Goal: Task Accomplishment & Management: Complete application form

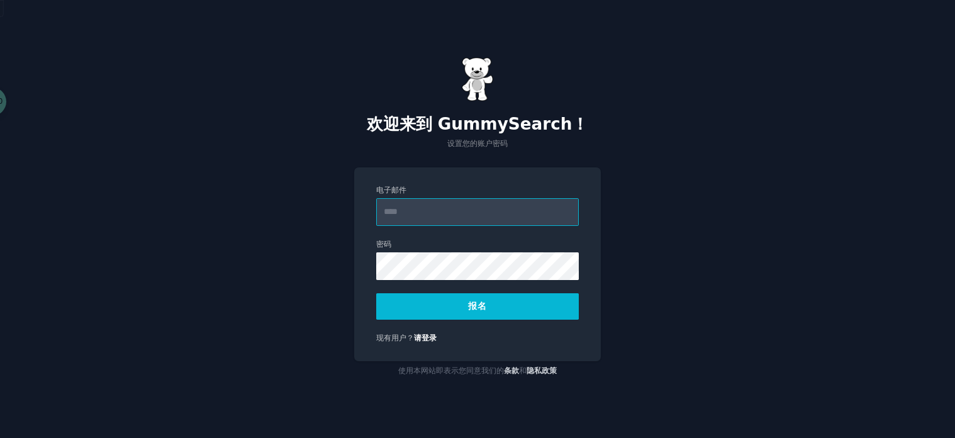
click at [477, 211] on input "电子邮件" at bounding box center [477, 212] width 203 height 28
drag, startPoint x: 412, startPoint y: 210, endPoint x: 428, endPoint y: 209, distance: 15.8
click at [428, 209] on input "**********" at bounding box center [477, 212] width 203 height 28
type input "**********"
click at [470, 281] on form "**********" at bounding box center [477, 252] width 203 height 135
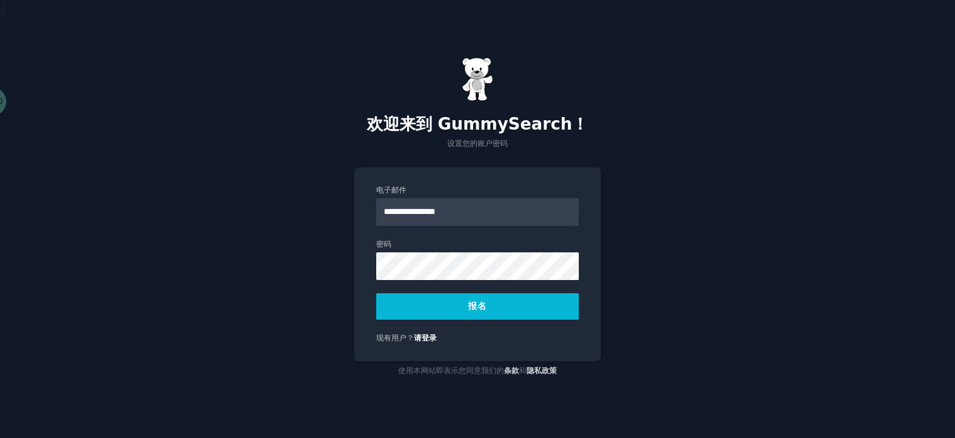
click at [495, 308] on button "报名" at bounding box center [477, 306] width 203 height 26
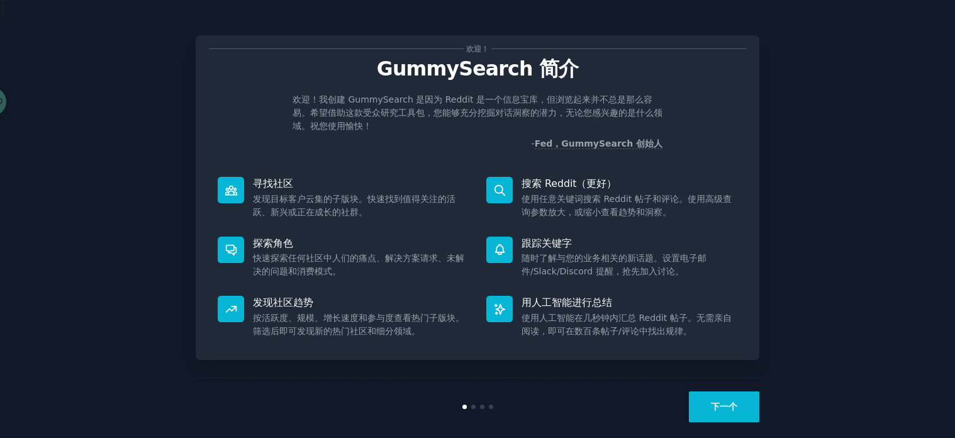
click at [540, 192] on dd "使用任意关键词搜索 Reddit 帖子和评论。使用高级查询参数放大，或缩小查看趋势和洞察。" at bounding box center [629, 205] width 216 height 26
click at [723, 406] on font "下一个" at bounding box center [724, 406] width 26 height 10
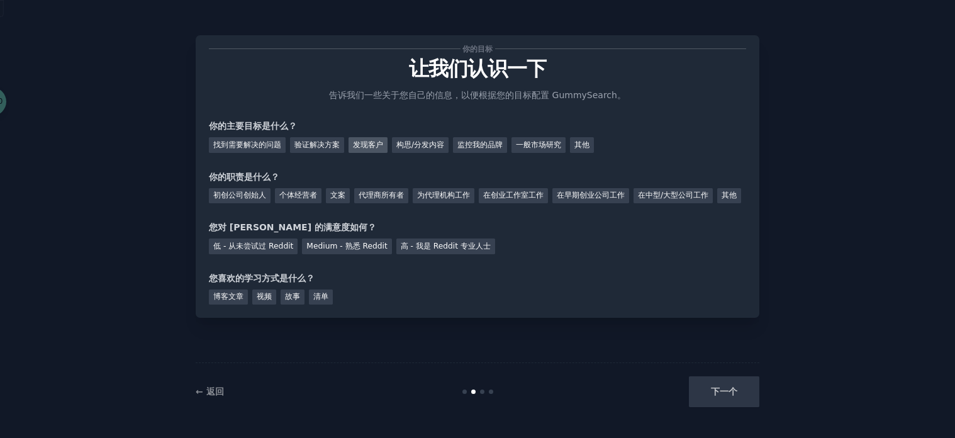
click at [369, 147] on font "发现客户" at bounding box center [368, 144] width 30 height 9
click at [444, 149] on font "构思/分发内容" at bounding box center [420, 144] width 48 height 9
click at [523, 150] on div "一般市场研究" at bounding box center [538, 145] width 54 height 16
click at [584, 199] on font "在早期创业公司工作" at bounding box center [591, 195] width 68 height 9
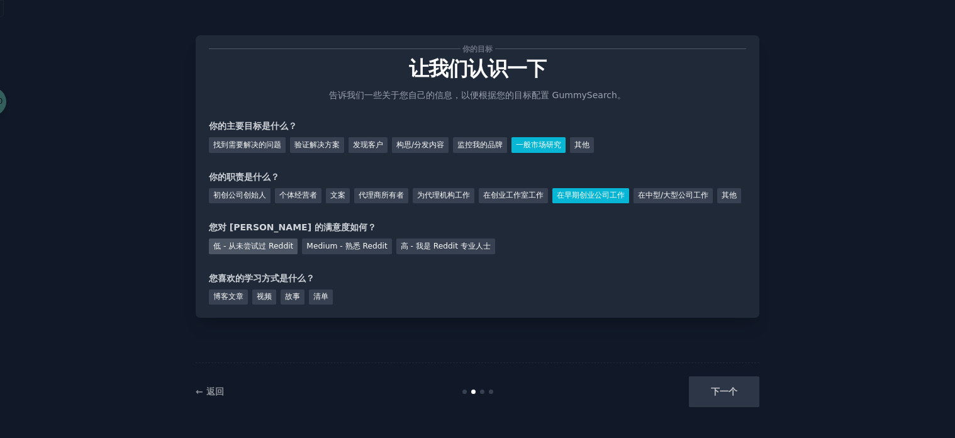
click at [269, 250] on font "低 - 从未尝试过 Reddit" at bounding box center [253, 246] width 80 height 9
click at [220, 305] on div "博客文章" at bounding box center [228, 297] width 39 height 16
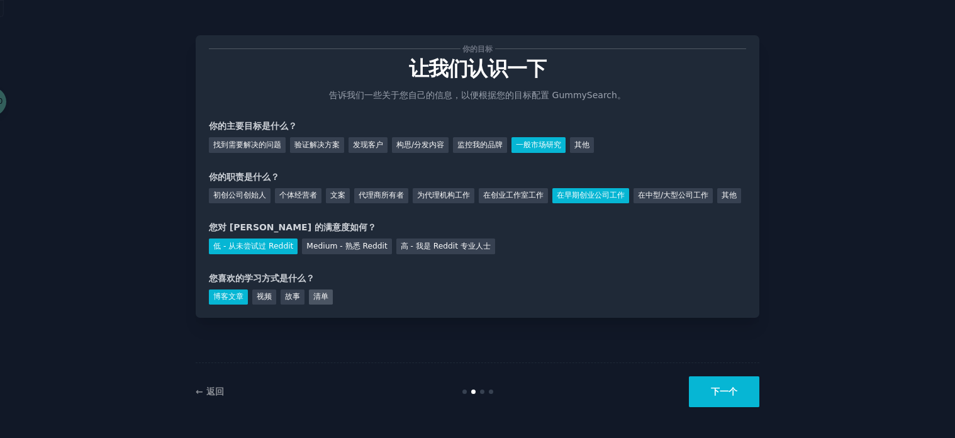
click at [313, 305] on div "清单" at bounding box center [321, 297] width 24 height 16
click at [744, 389] on button "下一个" at bounding box center [724, 391] width 70 height 31
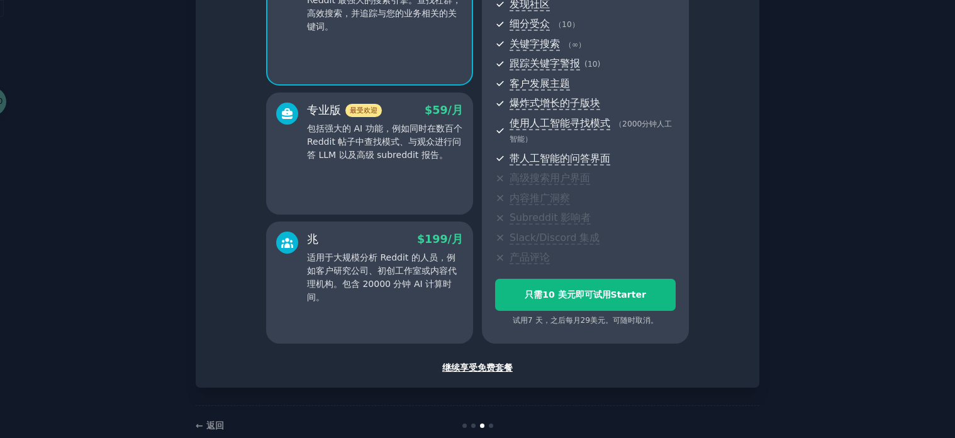
scroll to position [174, 0]
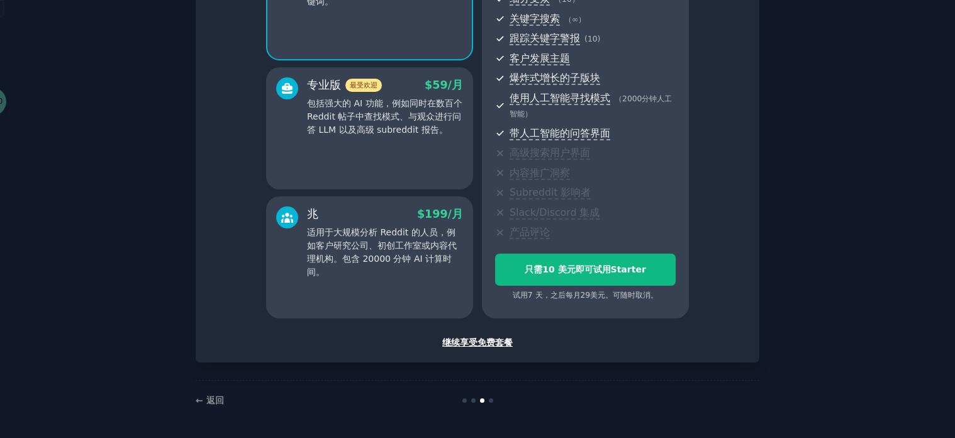
click at [465, 343] on font "继续享受免费套餐" at bounding box center [477, 342] width 70 height 10
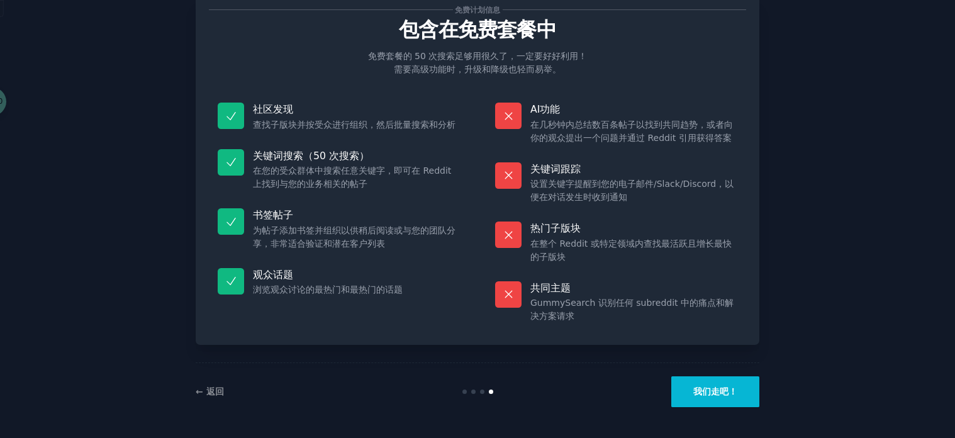
scroll to position [39, 0]
click at [716, 394] on font "我们走吧！" at bounding box center [715, 391] width 44 height 10
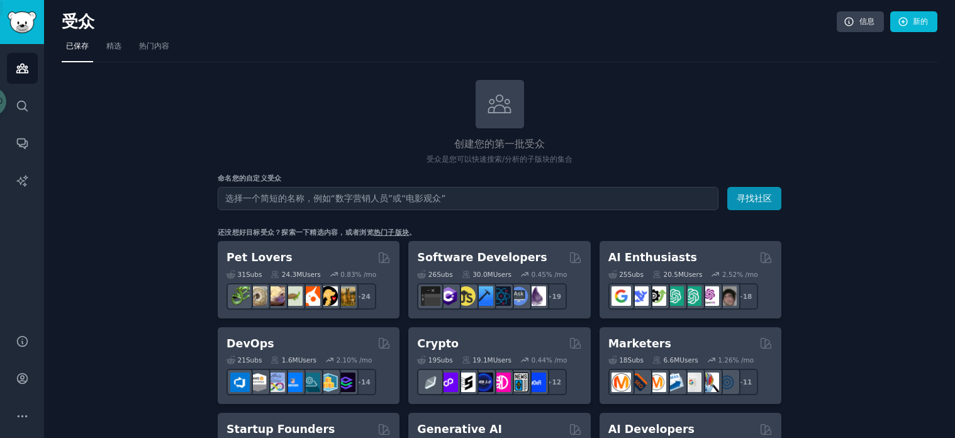
click at [689, 108] on div "创建您的第一批受众 受众是您可以快速搜索/分析的子版块的集合" at bounding box center [500, 123] width 564 height 86
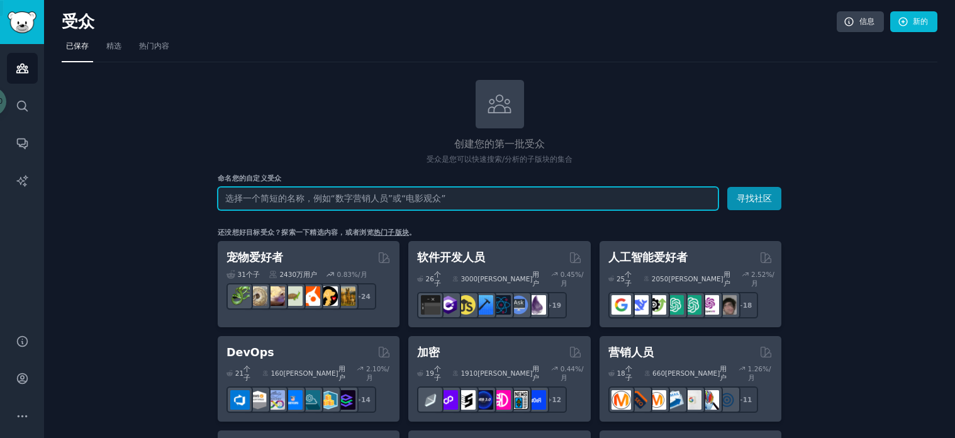
click at [581, 197] on input "text" at bounding box center [468, 198] width 501 height 23
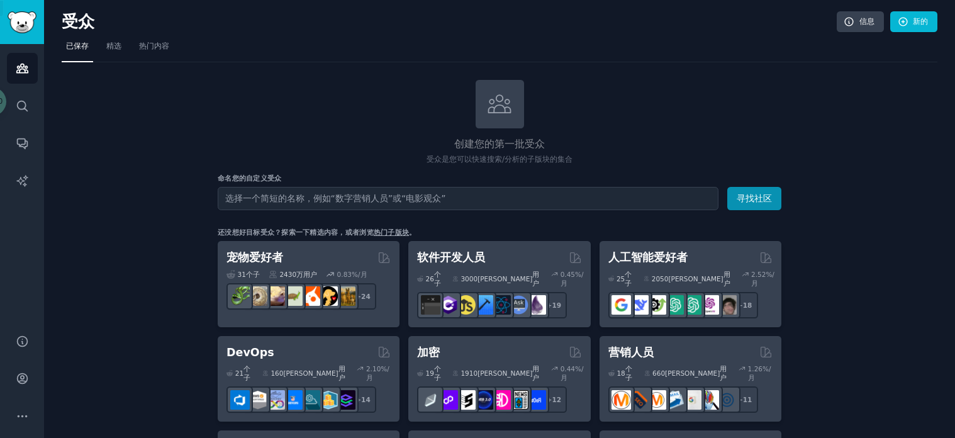
click at [265, 114] on div "创建您的第一批受众 受众是您可以快速搜索/分析的子版块的集合" at bounding box center [500, 123] width 564 height 86
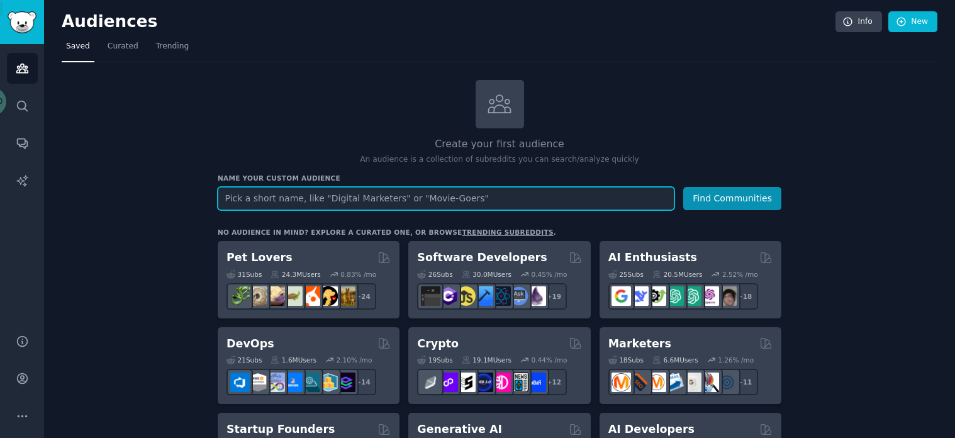
click at [231, 196] on input "text" at bounding box center [446, 198] width 457 height 23
paste input "Trending"
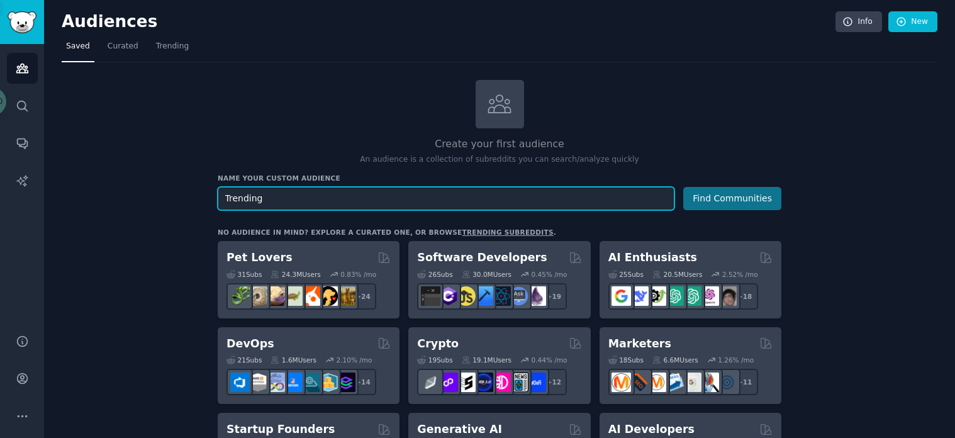
type input "Trending"
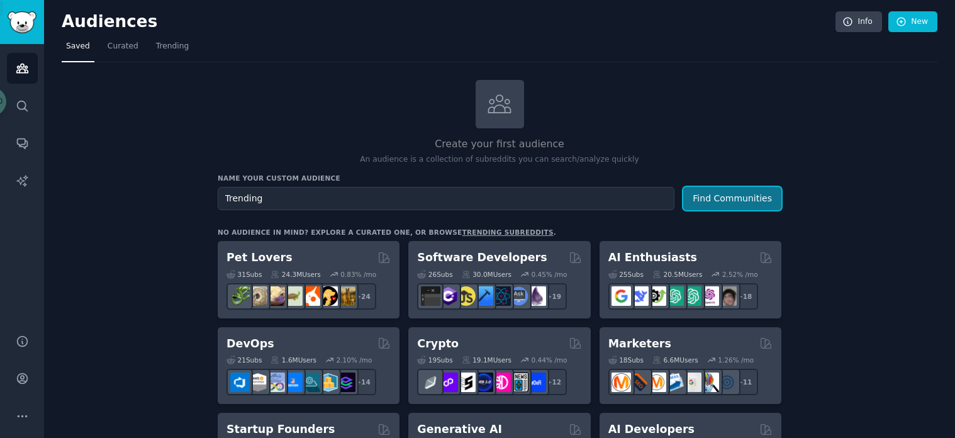
click at [742, 195] on button "Find Communities" at bounding box center [732, 198] width 98 height 23
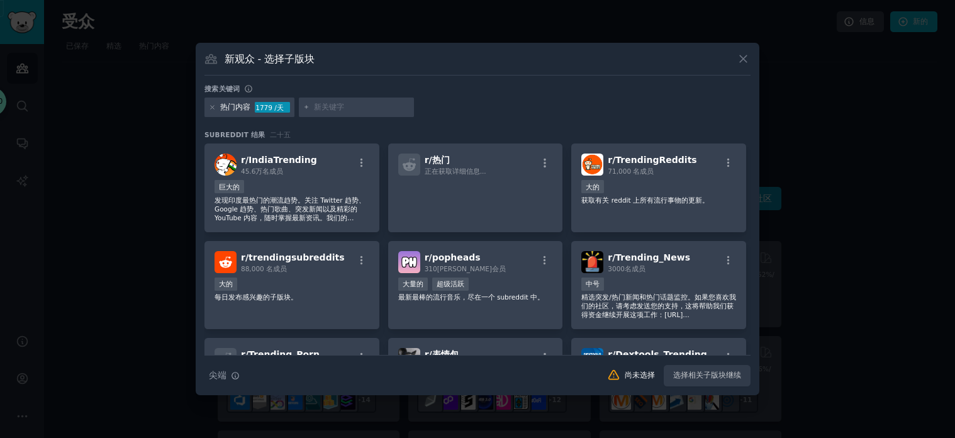
click at [820, 107] on div at bounding box center [477, 219] width 955 height 438
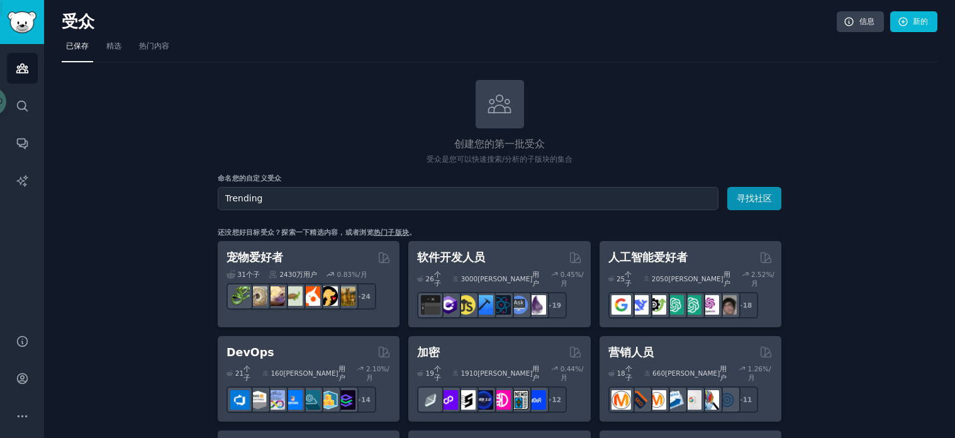
drag, startPoint x: 209, startPoint y: 113, endPoint x: 237, endPoint y: 109, distance: 28.6
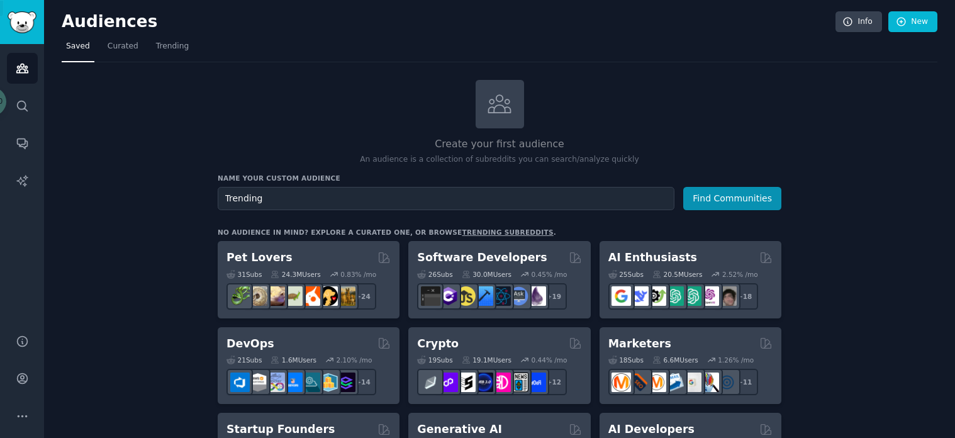
click at [571, 46] on nav "Saved Curated Trending" at bounding box center [500, 49] width 876 height 26
click at [164, 50] on span "Trending" at bounding box center [172, 46] width 33 height 11
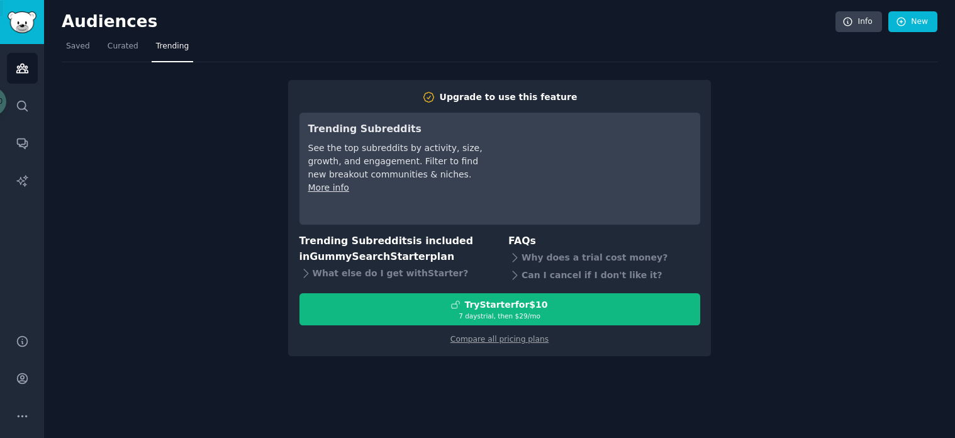
click at [367, 160] on div "See the top subreddits by activity, size, growth, and engagement. Filter to fin…" at bounding box center [396, 162] width 177 height 40
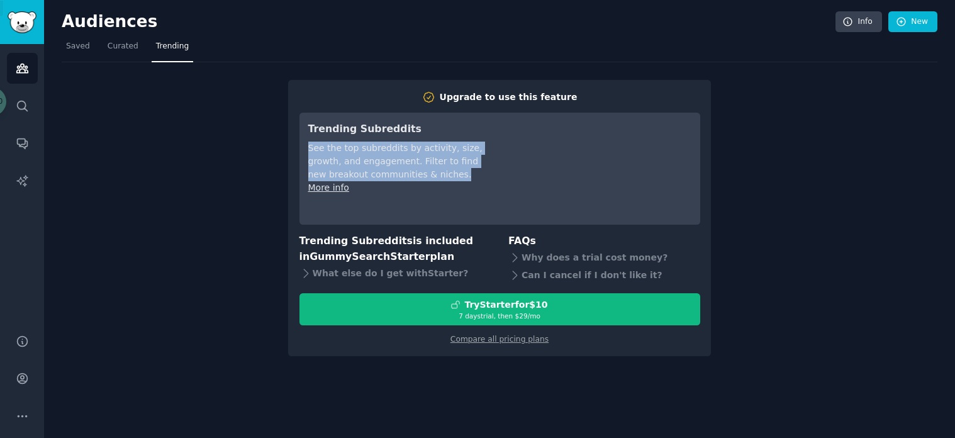
click at [367, 160] on div "See the top subreddits by activity, size, growth, and engagement. Filter to fin…" at bounding box center [396, 162] width 177 height 40
click at [115, 49] on span "Curated" at bounding box center [123, 46] width 31 height 11
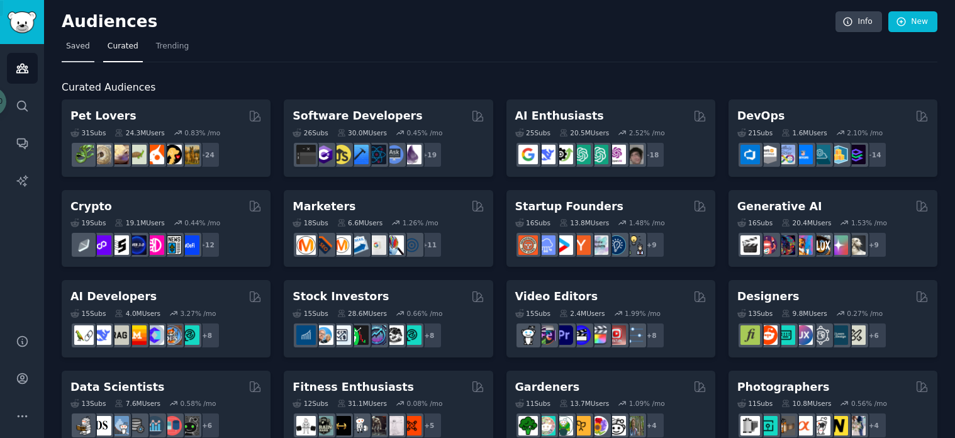
click at [73, 47] on span "Saved" at bounding box center [78, 46] width 24 height 11
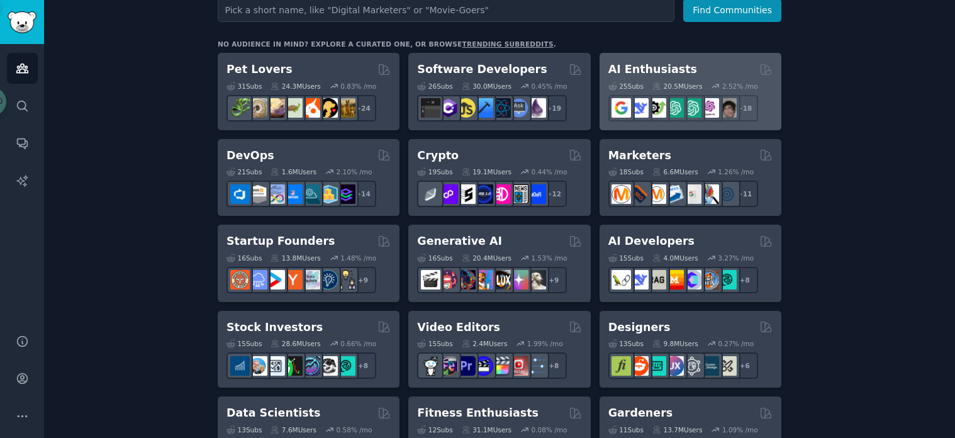
scroll to position [189, 0]
